Goal: Transaction & Acquisition: Purchase product/service

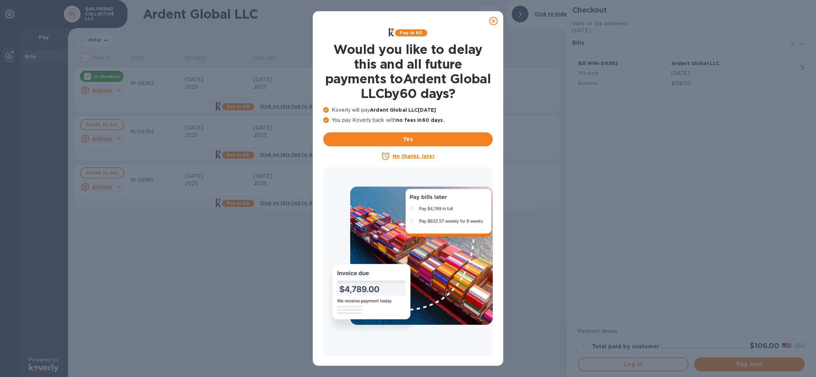
click at [402, 156] on u "No thanks, later" at bounding box center [413, 156] width 42 height 6
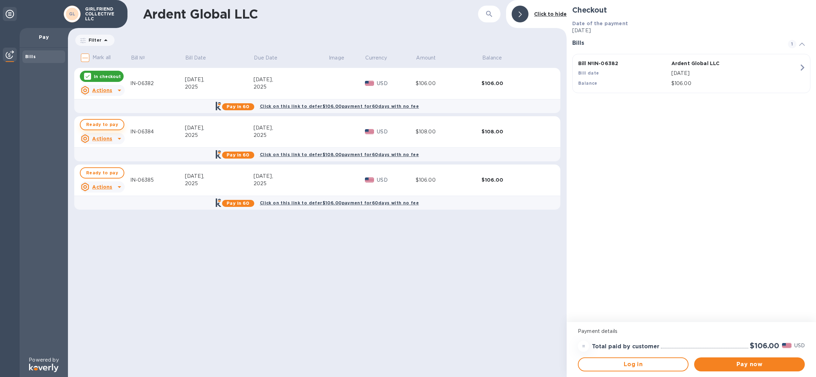
click at [99, 123] on span "Ready to pay" at bounding box center [102, 124] width 32 height 8
click at [98, 170] on span "Ready to pay" at bounding box center [102, 173] width 32 height 8
checkbox input "true"
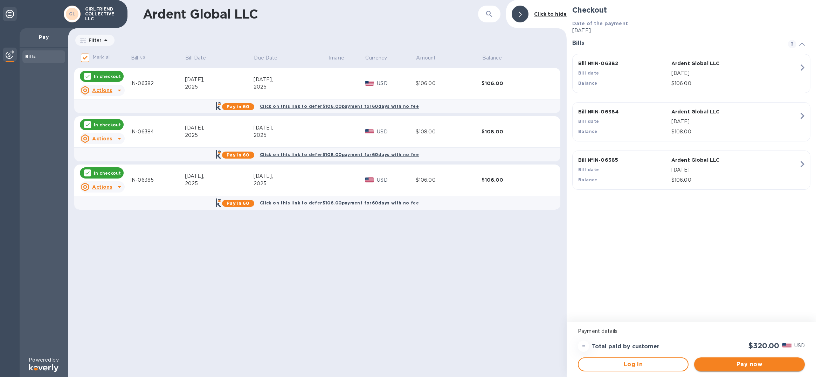
click at [754, 367] on span "Pay now" at bounding box center [748, 364] width 99 height 8
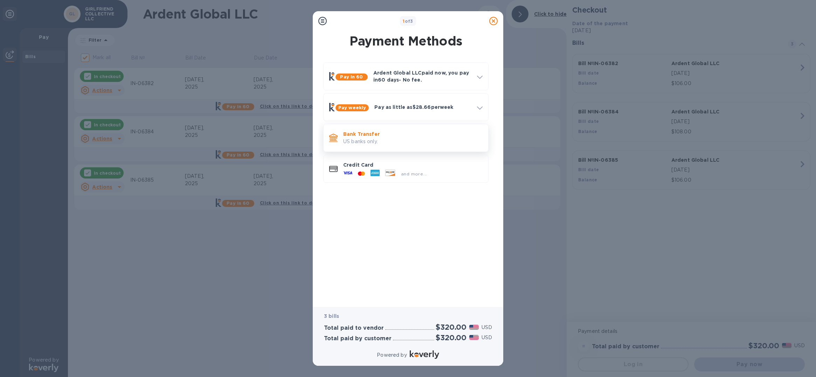
click at [429, 141] on p "US banks only." at bounding box center [412, 141] width 139 height 7
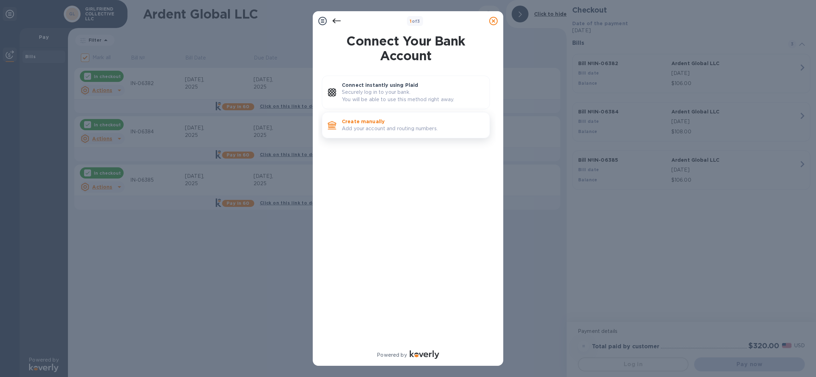
click at [393, 126] on p "Add your account and routing numbers." at bounding box center [413, 128] width 142 height 7
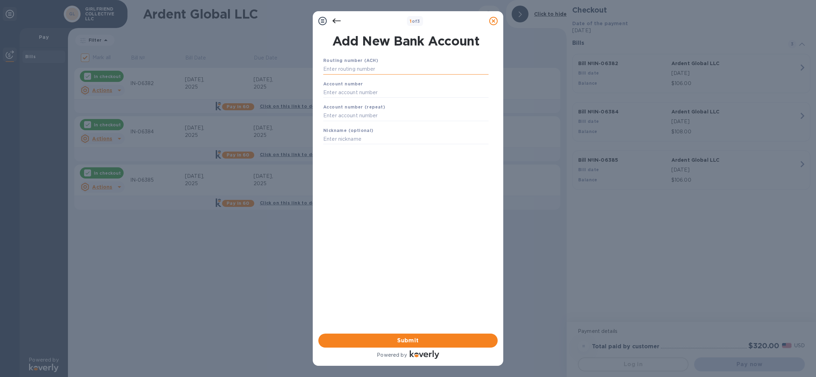
click at [357, 71] on input "text" at bounding box center [405, 69] width 165 height 11
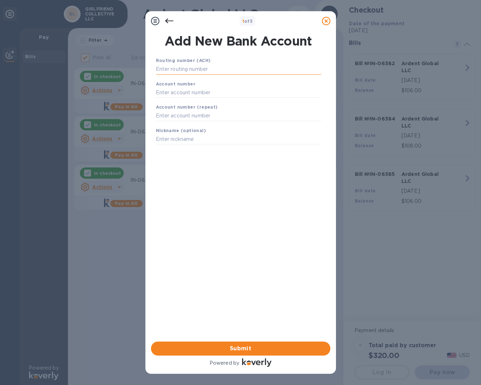
paste input "091311229"
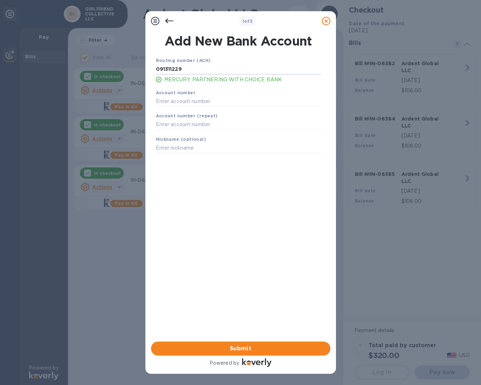
type input "091311229"
click at [172, 102] on input "text" at bounding box center [238, 101] width 165 height 11
paste input "202387345304"
type input "202387345304"
click at [164, 126] on input "text" at bounding box center [238, 124] width 165 height 11
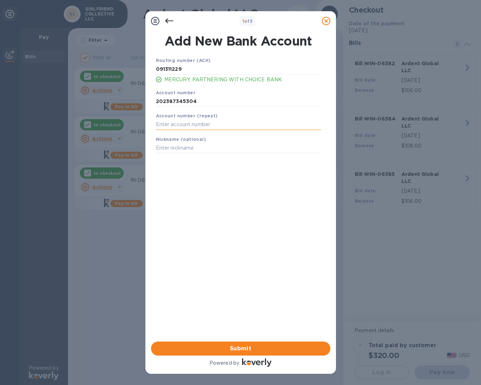
paste input "202387345304"
type input "202387345304"
click at [189, 151] on input "text" at bounding box center [238, 148] width 165 height 11
type input "Mercury Checking"
click at [214, 348] on span "Submit" at bounding box center [240, 348] width 168 height 8
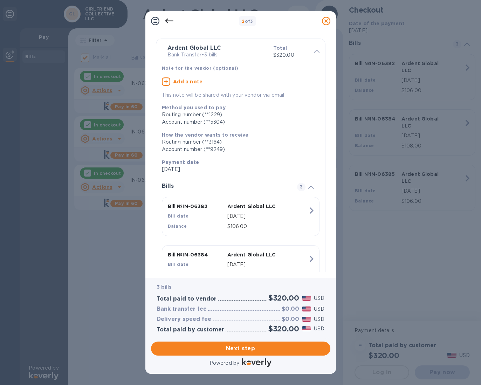
scroll to position [95, 0]
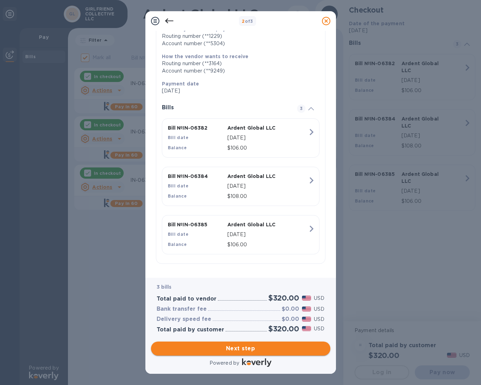
click at [243, 351] on span "Next step" at bounding box center [240, 348] width 168 height 8
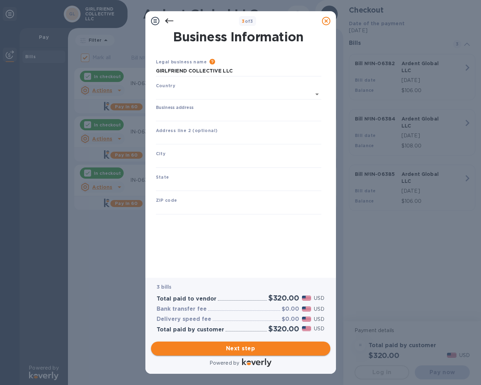
type input "[GEOGRAPHIC_DATA]"
click at [209, 115] on input "Business address" at bounding box center [238, 114] width 165 height 11
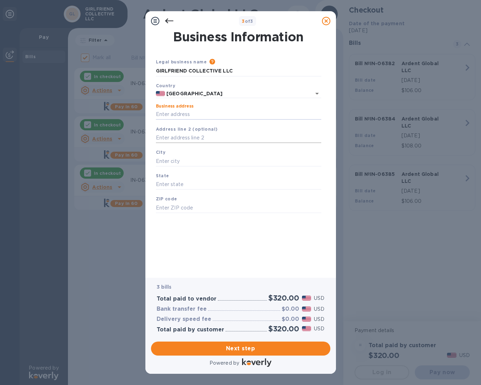
click at [199, 137] on input "text" at bounding box center [238, 138] width 165 height 11
click at [190, 110] on input "Business address" at bounding box center [238, 114] width 165 height 11
paste input "􀀐􀀐􀀏􀀆􀀚􀀛􀀋􀀜􀀜􀀔􀀆􀀝􀀅􀀆􀀞􀀟􀀠􀀆􀀡􀀐􀀐􀀢􀀇"
type input "􀀐􀀐􀀏􀀆􀀚􀀛􀀋􀀜􀀜􀀔􀀆􀀝􀀅􀀆􀀞􀀟􀀠􀀆􀀡􀀐􀀐􀀢􀀇"
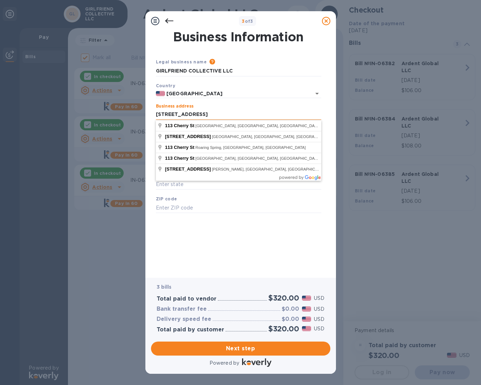
type input "[STREET_ADDRESS]"
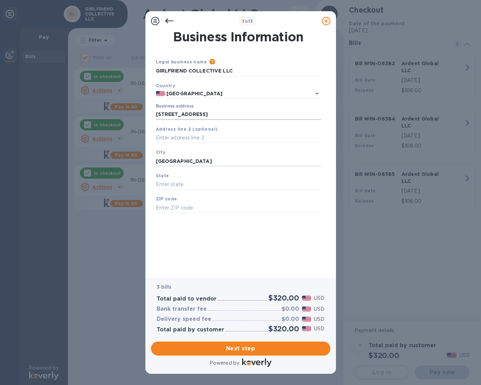
type input "[GEOGRAPHIC_DATA]"
type input "W"
type input "WA"
type input "98104"
click at [262, 350] on span "Next step" at bounding box center [240, 348] width 168 height 8
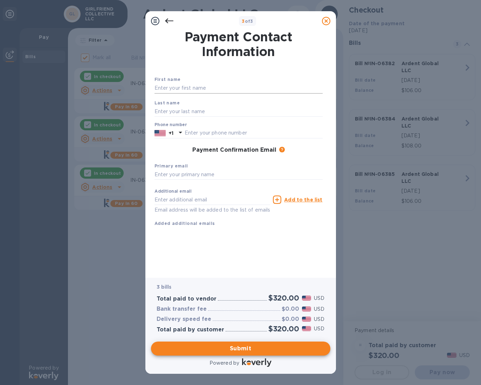
click at [171, 89] on input "text" at bounding box center [238, 88] width 168 height 11
click at [174, 87] on input "May [PERSON_NAME]" at bounding box center [238, 88] width 168 height 11
type input "May"
type input "[PERSON_NAME]"
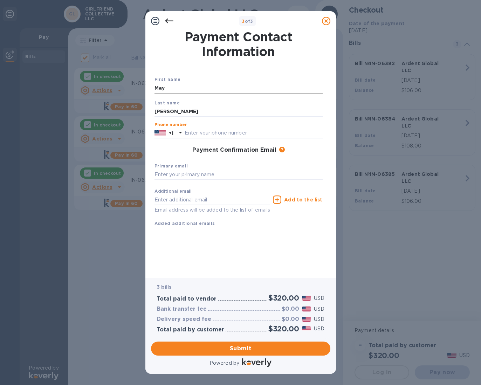
type input "1"
type input "2066791110"
type input "[EMAIL_ADDRESS][DOMAIN_NAME]"
drag, startPoint x: 284, startPoint y: 299, endPoint x: 261, endPoint y: 337, distance: 44.2
click at [284, 299] on h2 "$320.00" at bounding box center [283, 297] width 31 height 9
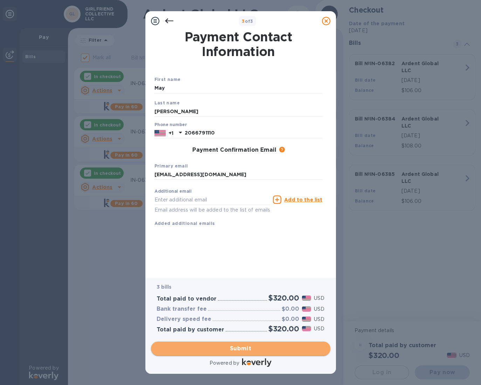
click at [256, 344] on span "Submit" at bounding box center [240, 348] width 168 height 8
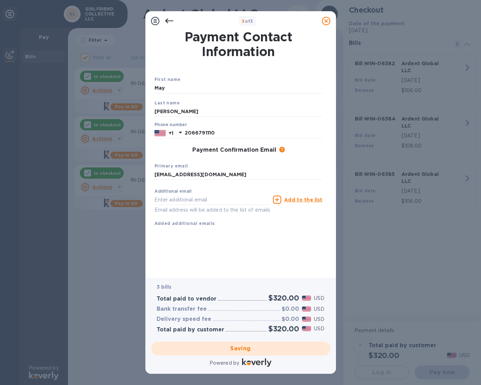
checkbox input "false"
